Goal: Find contact information: Obtain details needed to contact an individual or organization

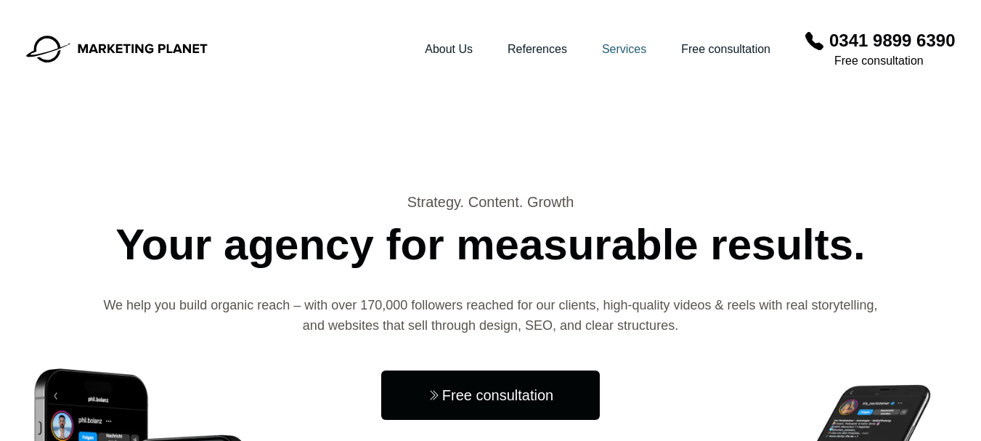
click at [630, 52] on font "Services" at bounding box center [624, 49] width 44 height 12
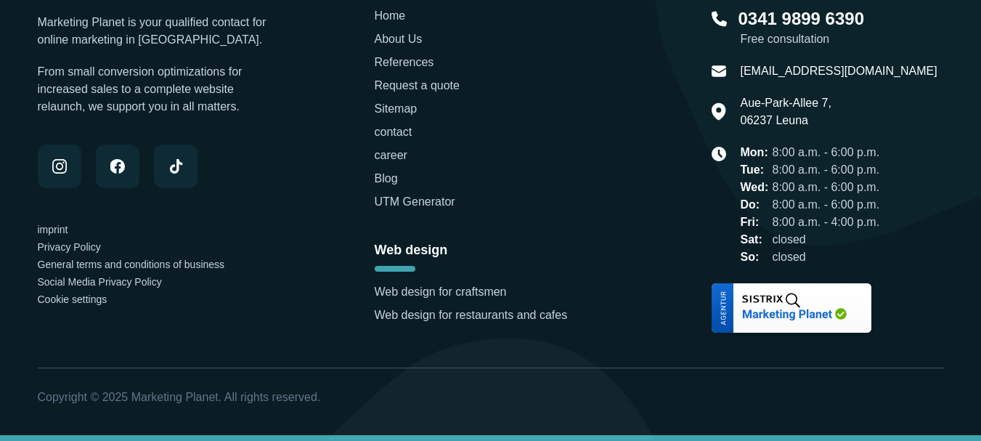
scroll to position [4768, 0]
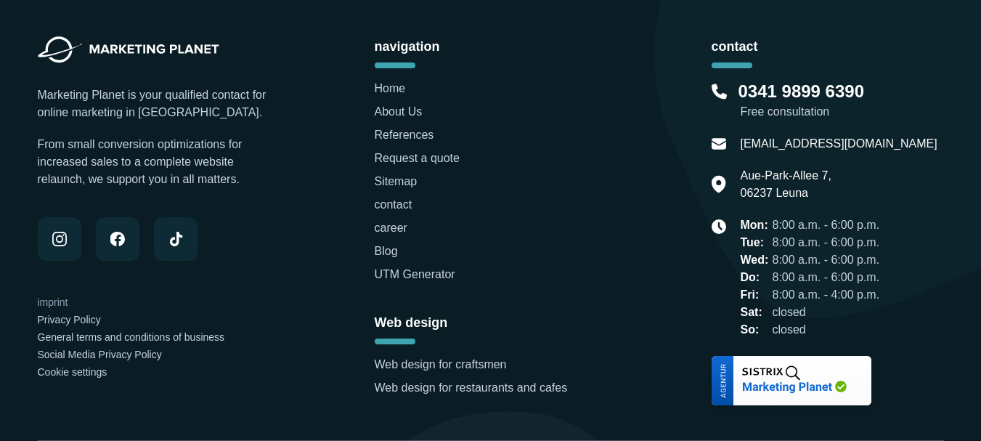
click at [53, 302] on font "imprint" at bounding box center [53, 302] width 31 height 12
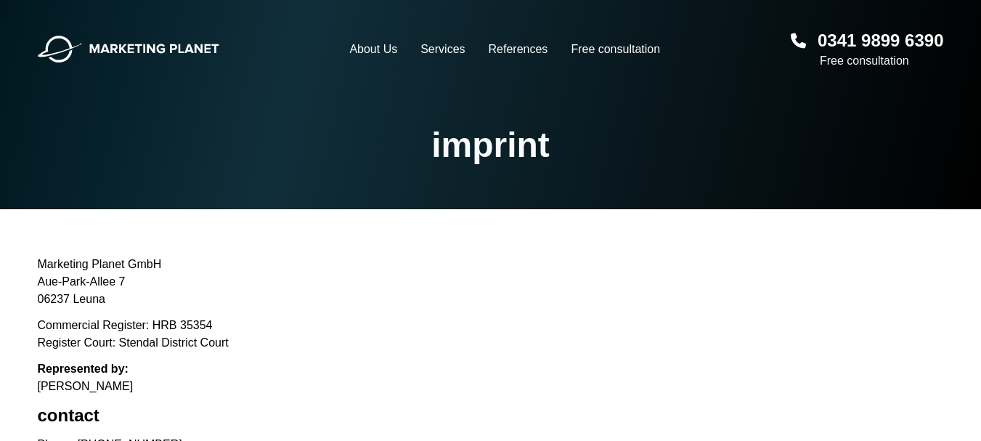
click at [62, 265] on font "Marketing Planet GmbH" at bounding box center [100, 264] width 124 height 12
copy font "Marketing Planet GmbH"
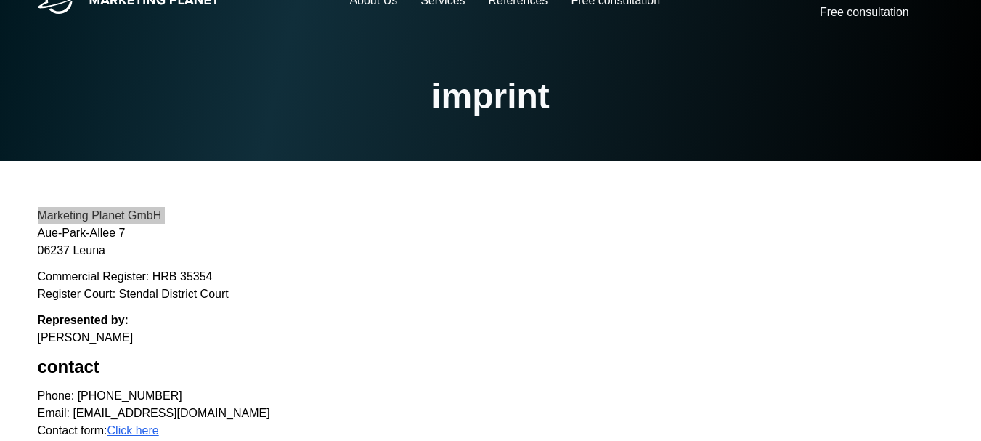
scroll to position [145, 0]
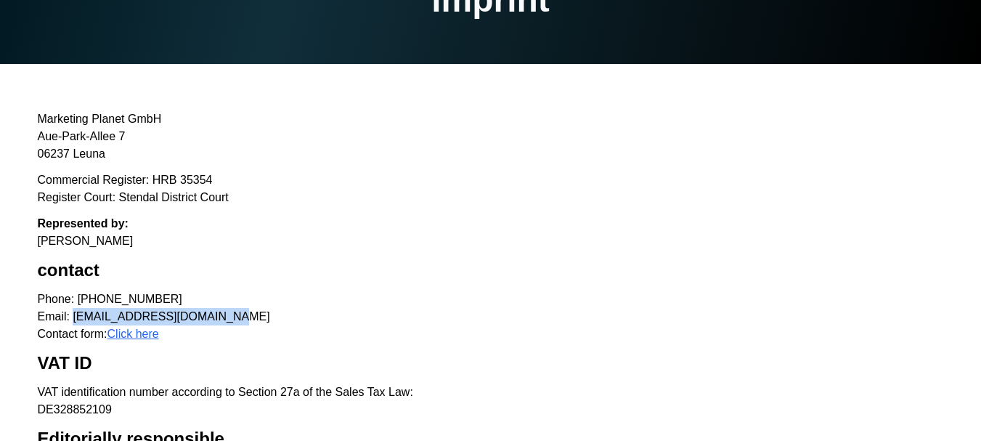
drag, startPoint x: 75, startPoint y: 315, endPoint x: 222, endPoint y: 315, distance: 147.5
click at [222, 315] on p "Phone: [PHONE_NUMBER] Email: [EMAIL_ADDRESS][DOMAIN_NAME] Contact form: Click h…" at bounding box center [491, 317] width 907 height 52
copy font "[EMAIL_ADDRESS][DOMAIN_NAME]"
